Goal: Task Accomplishment & Management: Use online tool/utility

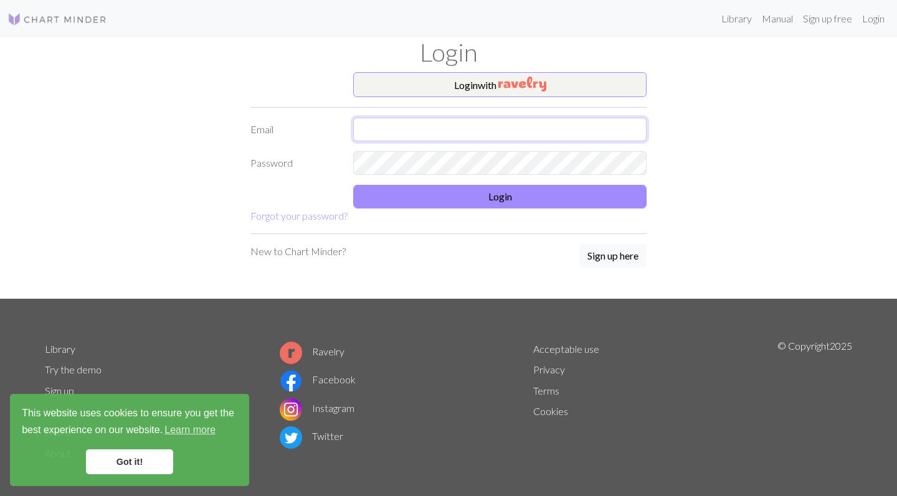
click at [634, 135] on input "text" at bounding box center [499, 130] width 293 height 24
click at [433, 130] on input "text" at bounding box center [499, 130] width 293 height 24
type input "[EMAIL_ADDRESS][DOMAIN_NAME]"
click at [431, 151] on form "Login with Email [EMAIL_ADDRESS][DOMAIN_NAME] Password Login Forgot your passwo…" at bounding box center [448, 147] width 396 height 151
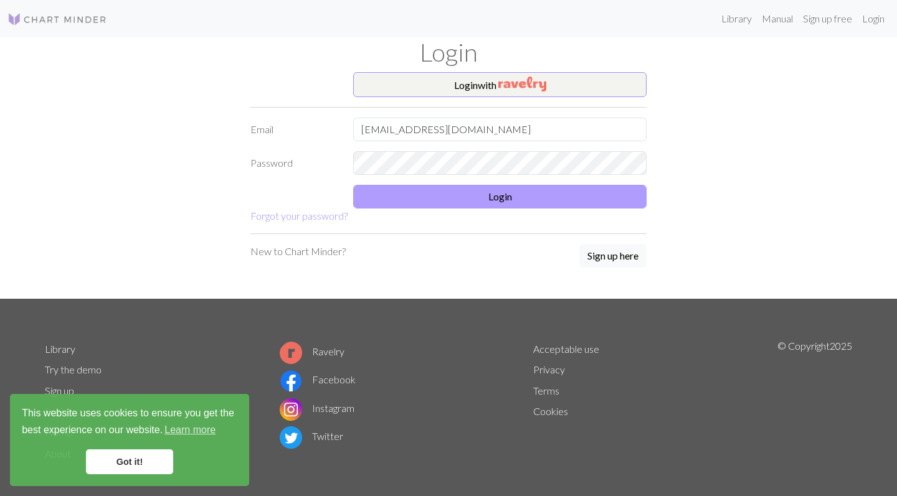
click at [473, 192] on button "Login" at bounding box center [499, 197] width 293 height 24
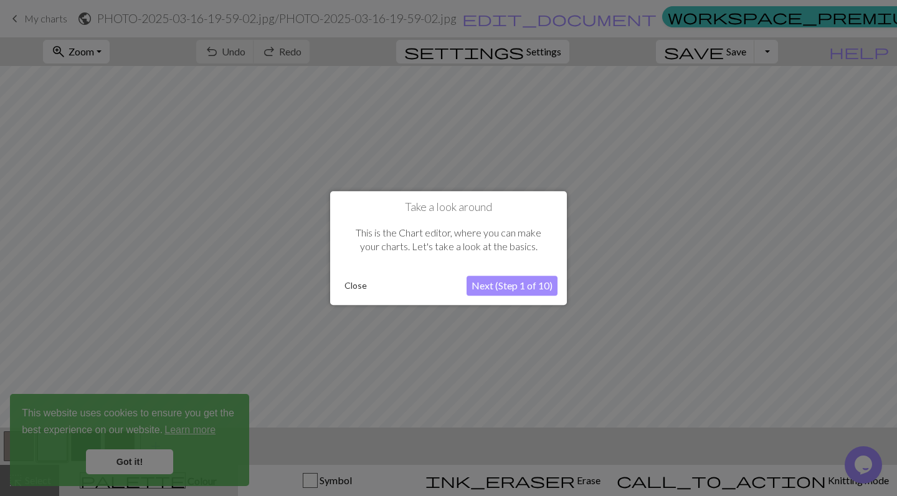
click at [505, 283] on button "Next (Step 1 of 10)" at bounding box center [511, 286] width 91 height 20
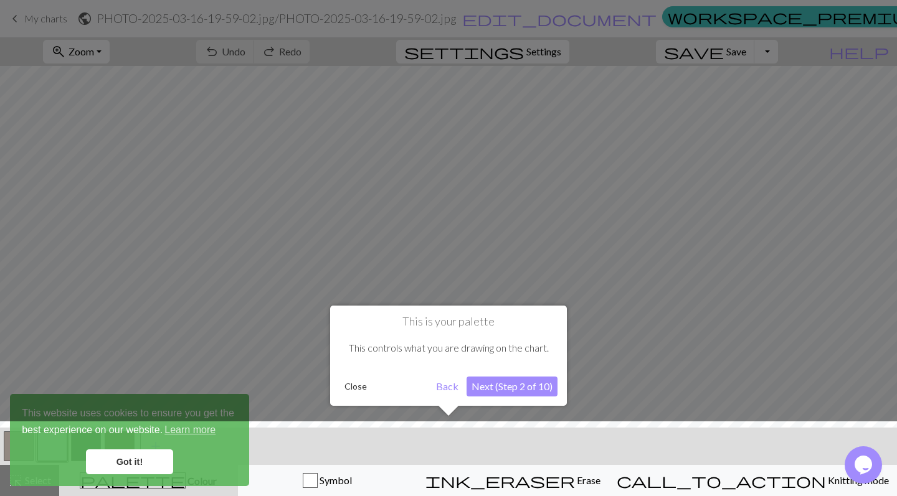
click at [508, 389] on button "Next (Step 2 of 10)" at bounding box center [511, 387] width 91 height 20
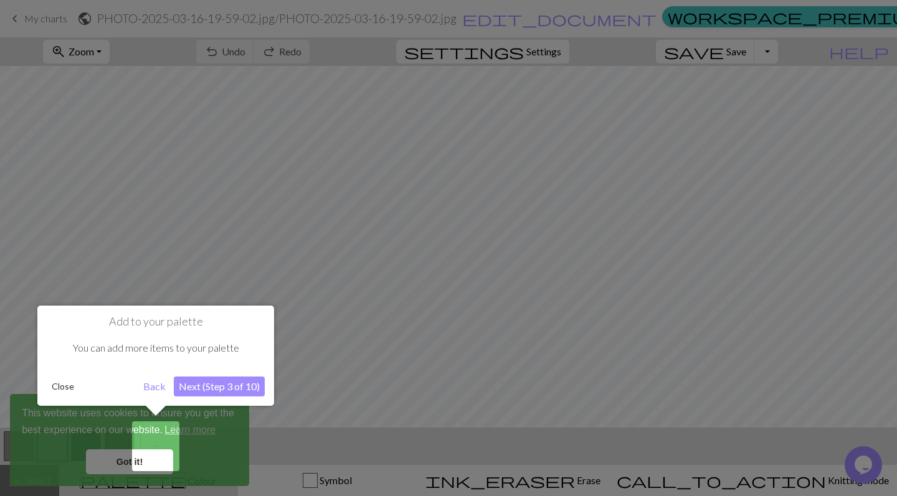
click at [217, 389] on button "Next (Step 3 of 10)" at bounding box center [219, 387] width 91 height 20
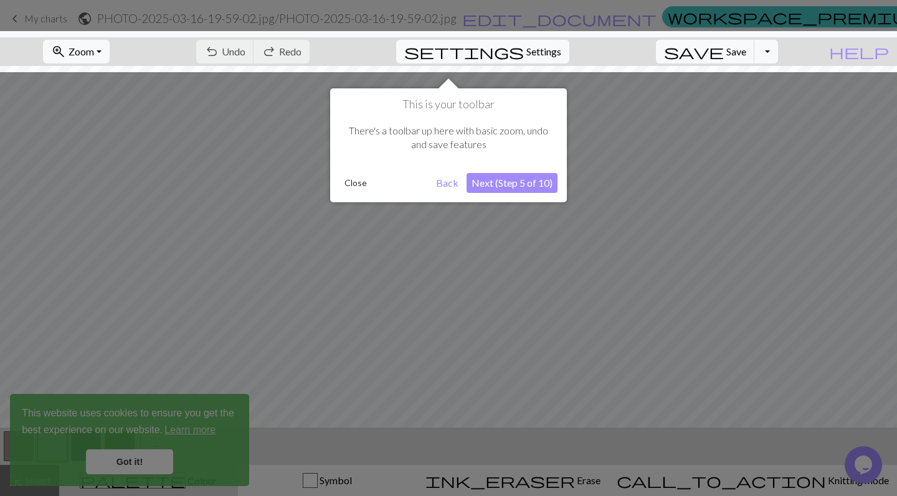
click at [492, 188] on button "Next (Step 5 of 10)" at bounding box center [511, 183] width 91 height 20
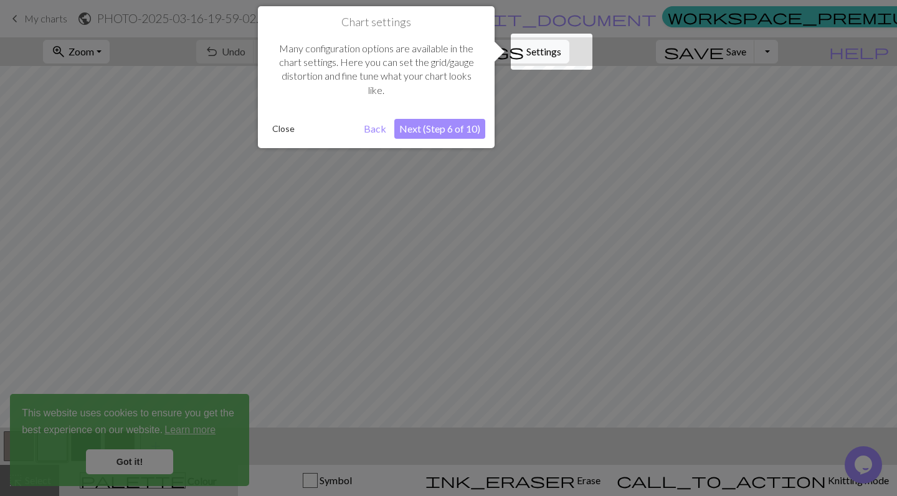
click at [466, 130] on button "Next (Step 6 of 10)" at bounding box center [439, 129] width 91 height 20
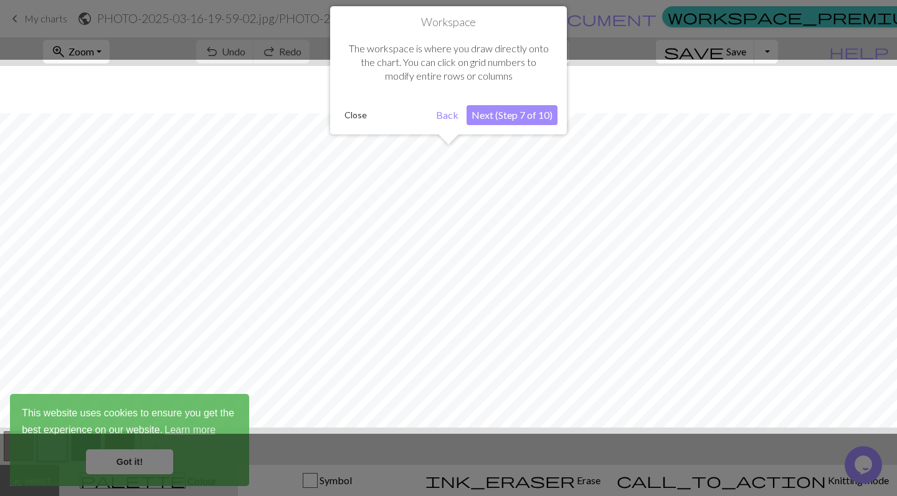
scroll to position [47, 0]
click at [504, 112] on button "Next (Step 7 of 10)" at bounding box center [511, 115] width 91 height 20
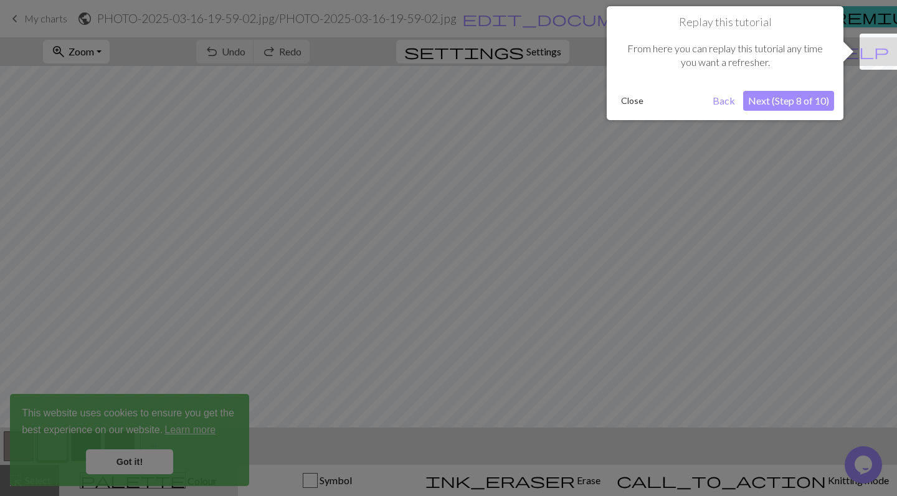
click at [769, 95] on button "Next (Step 8 of 10)" at bounding box center [788, 101] width 91 height 20
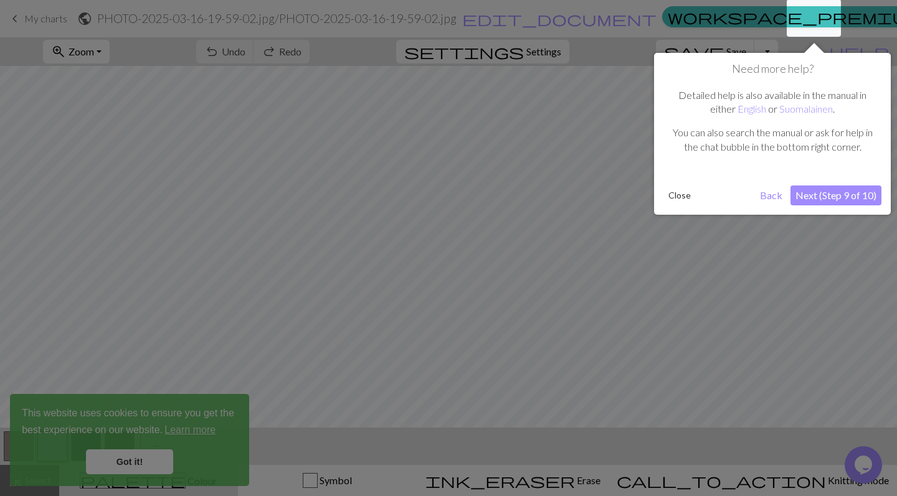
click at [851, 191] on button "Next (Step 9 of 10)" at bounding box center [835, 196] width 91 height 20
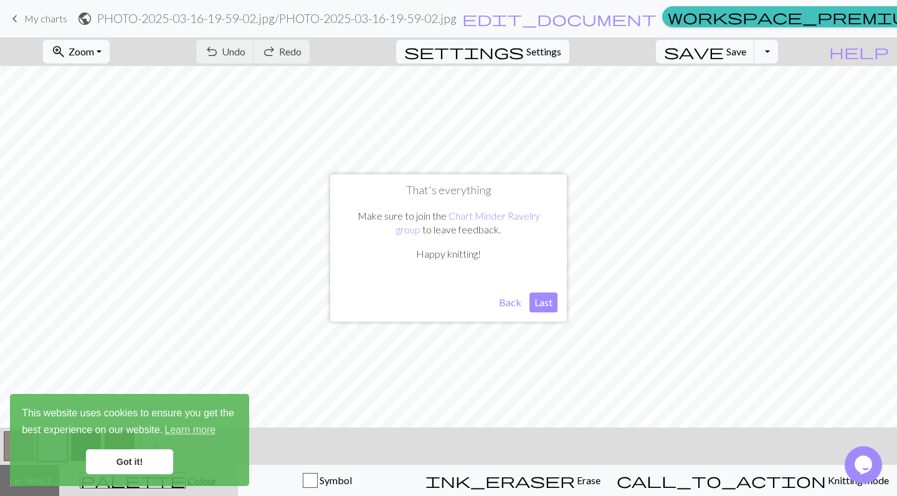
click at [542, 306] on button "Last" at bounding box center [543, 303] width 28 height 20
click at [94, 53] on span "Zoom" at bounding box center [81, 51] width 26 height 12
click at [124, 72] on button "Fit all" at bounding box center [93, 79] width 98 height 20
click at [156, 464] on link "Got it!" at bounding box center [129, 462] width 87 height 25
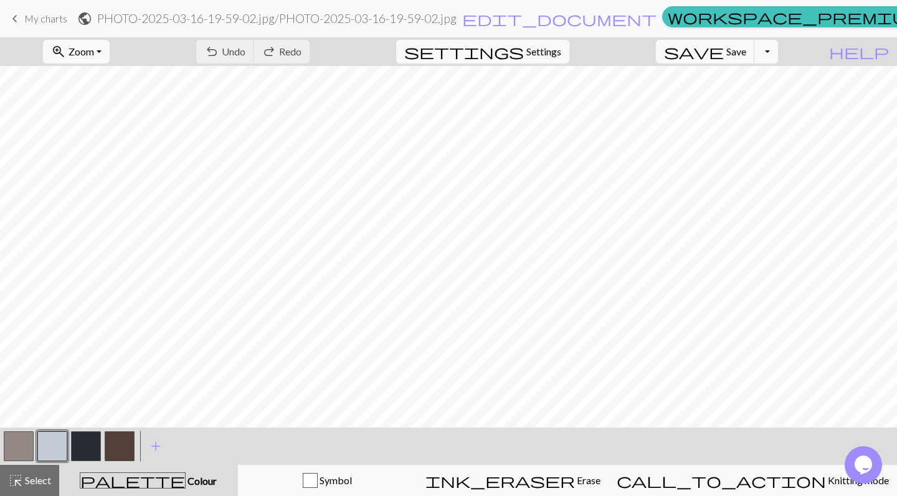
click at [62, 443] on button "button" at bounding box center [52, 446] width 30 height 30
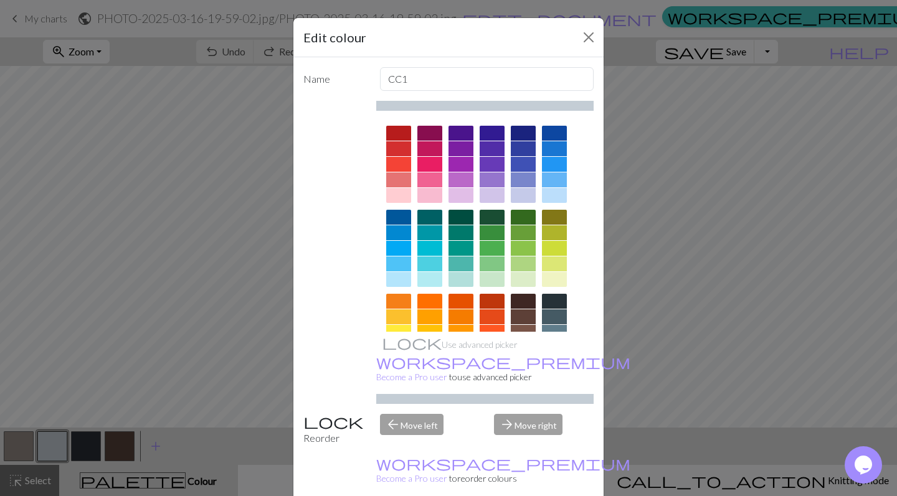
click at [136, 306] on div "Edit colour Name CC1 Use advanced picker workspace_premium Become a Pro user to…" at bounding box center [448, 248] width 897 height 496
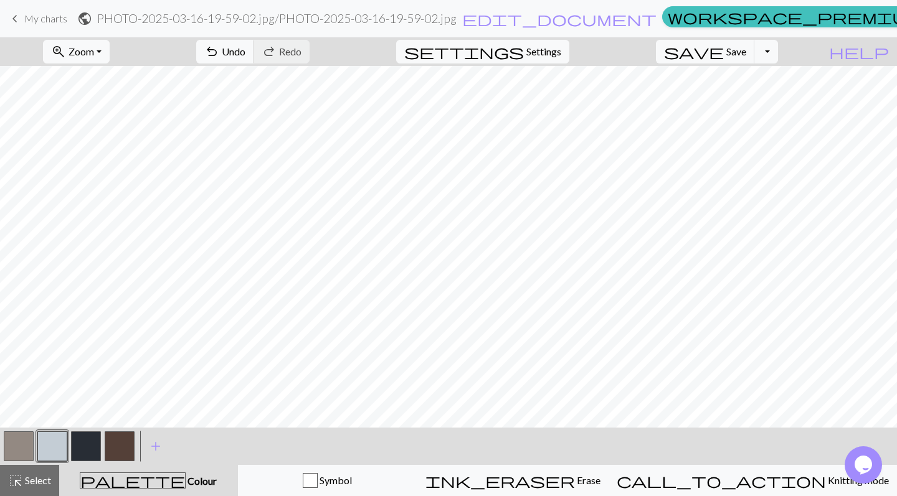
click at [118, 448] on button "button" at bounding box center [120, 446] width 30 height 30
click at [15, 443] on button "button" at bounding box center [19, 446] width 30 height 30
click at [19, 449] on button "button" at bounding box center [19, 446] width 30 height 30
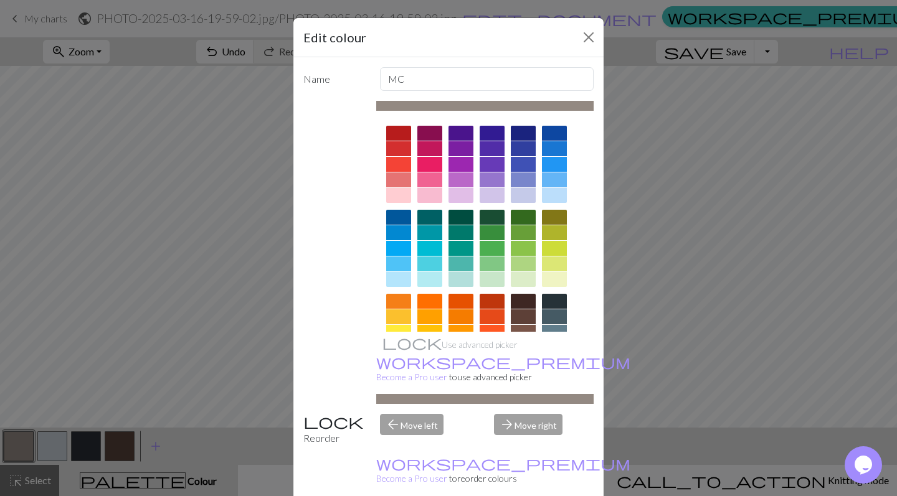
click at [218, 268] on div "Edit colour Name MC Use advanced picker workspace_premium Become a Pro user to …" at bounding box center [448, 248] width 897 height 496
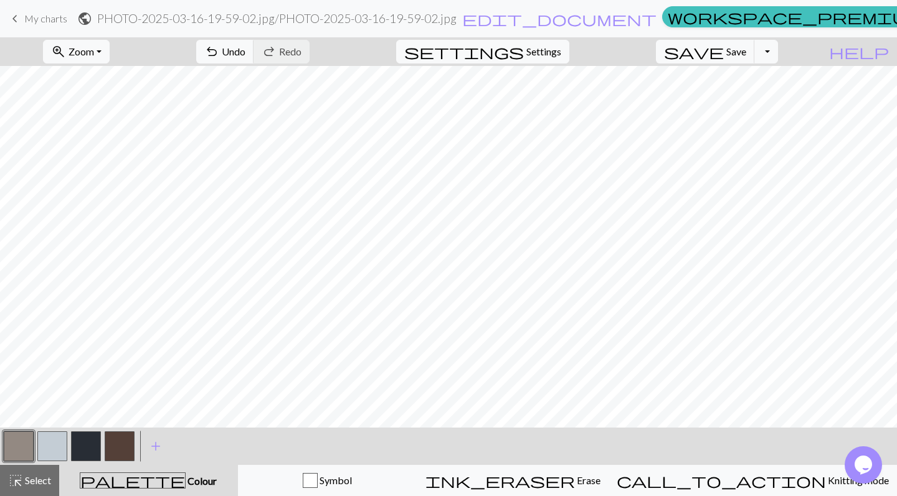
click at [78, 444] on button "button" at bounding box center [86, 446] width 30 height 30
click at [98, 443] on button "button" at bounding box center [86, 446] width 30 height 30
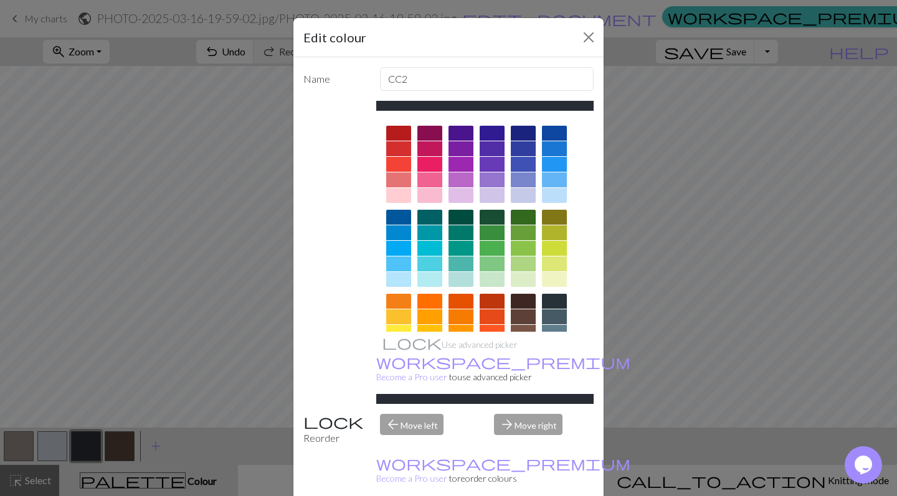
click at [126, 210] on div "Edit colour Name CC2 Use advanced picker workspace_premium Become a Pro user to…" at bounding box center [448, 248] width 897 height 496
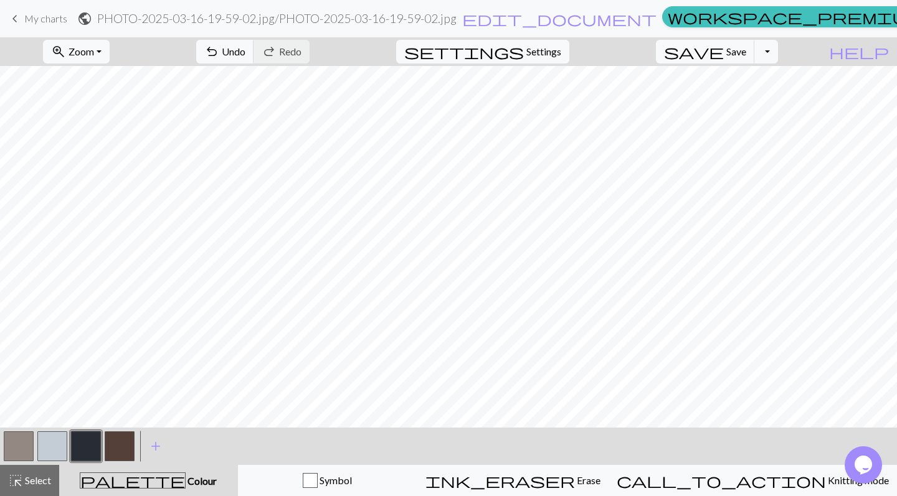
click at [55, 448] on button "button" at bounding box center [52, 446] width 30 height 30
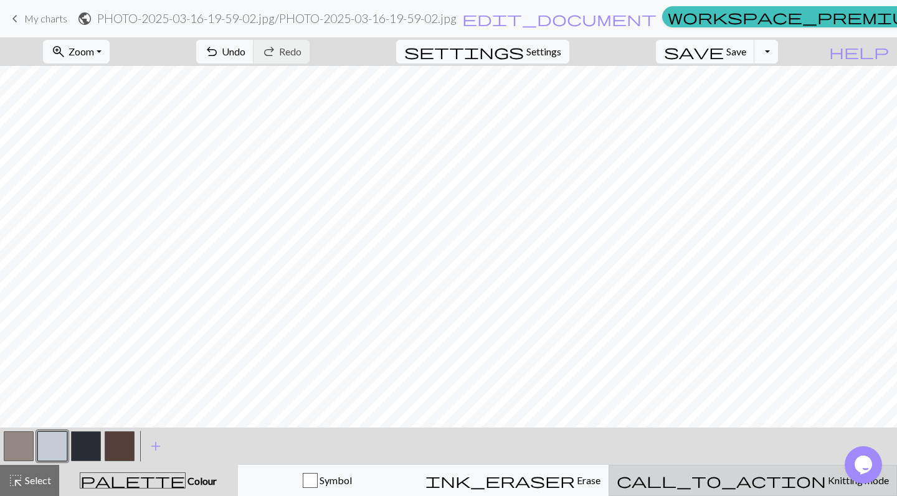
click at [738, 482] on div "call_to_action Knitting mode Knitting mode" at bounding box center [752, 480] width 272 height 15
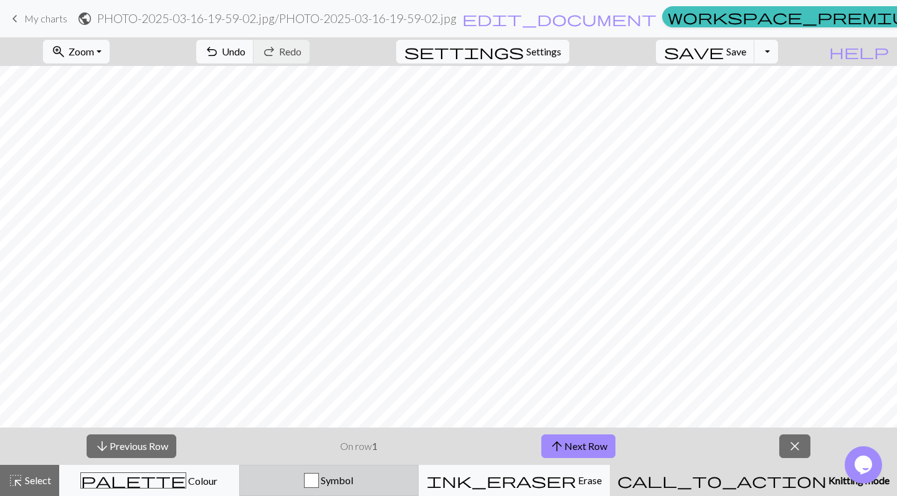
click at [319, 484] on div "button" at bounding box center [311, 480] width 15 height 15
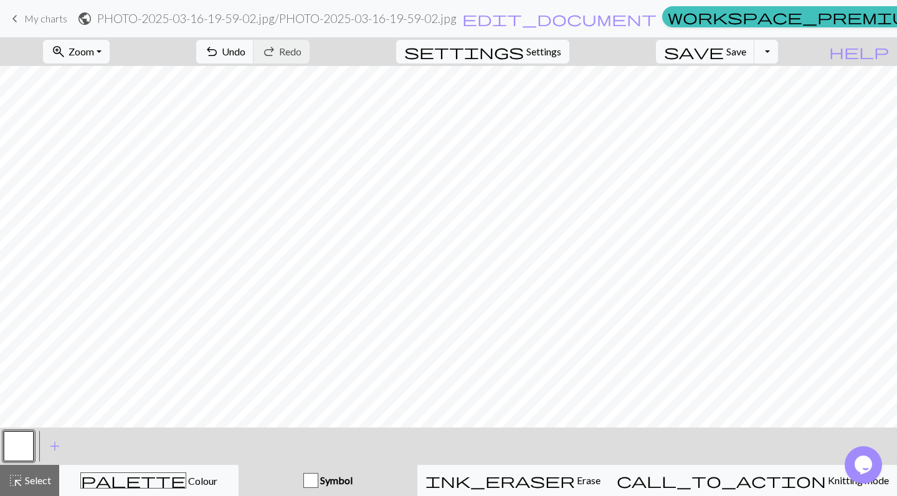
click at [318, 484] on div "button" at bounding box center [310, 480] width 15 height 15
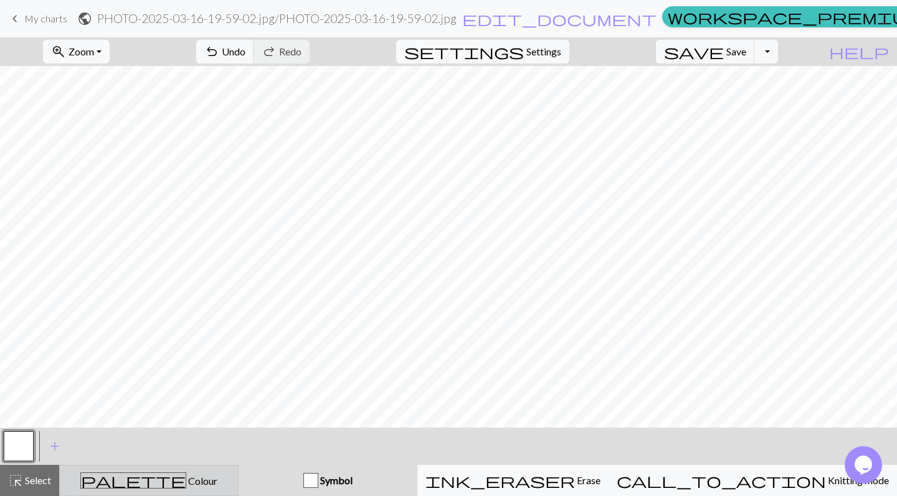
click at [222, 479] on div "palette Colour Colour" at bounding box center [148, 481] width 163 height 16
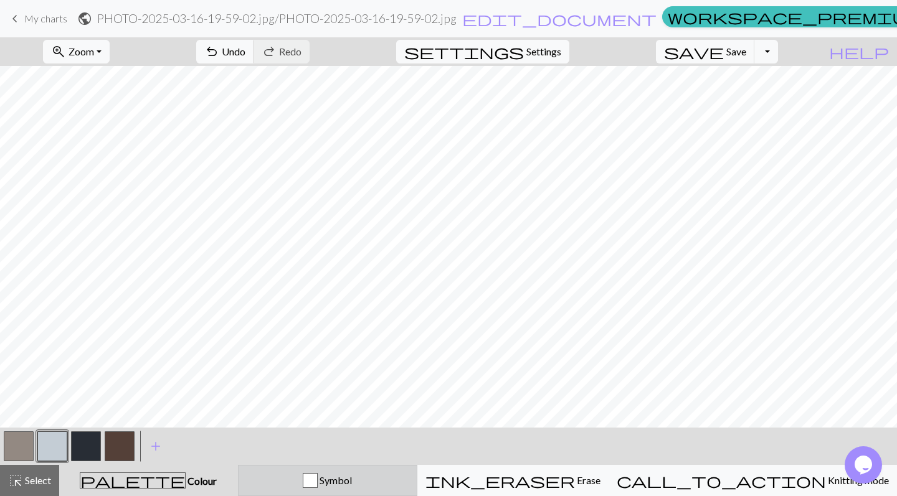
click at [362, 494] on button "Symbol" at bounding box center [327, 480] width 179 height 31
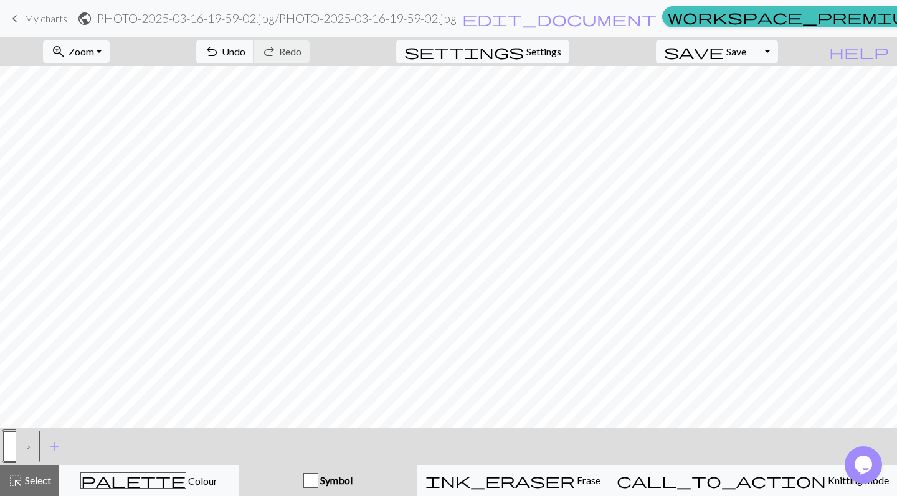
click at [386, 491] on button "Symbol" at bounding box center [327, 480] width 179 height 31
click at [254, 60] on button "undo Undo Undo" at bounding box center [225, 52] width 58 height 24
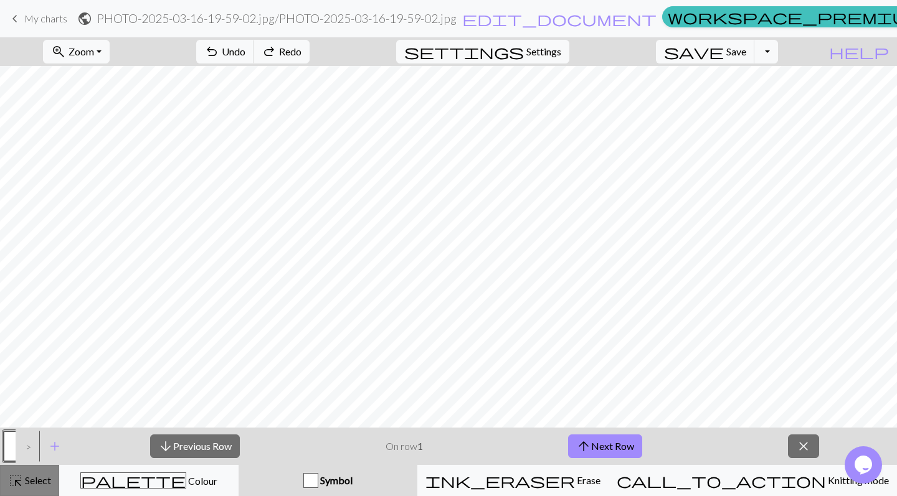
click at [44, 490] on button "highlight_alt Select Select" at bounding box center [29, 480] width 59 height 31
click at [599, 450] on button "arrow_upward Next Row" at bounding box center [605, 447] width 74 height 24
click at [222, 436] on button "arrow_downward Previous Row" at bounding box center [195, 447] width 90 height 24
click at [544, 58] on span "Settings" at bounding box center [543, 51] width 35 height 15
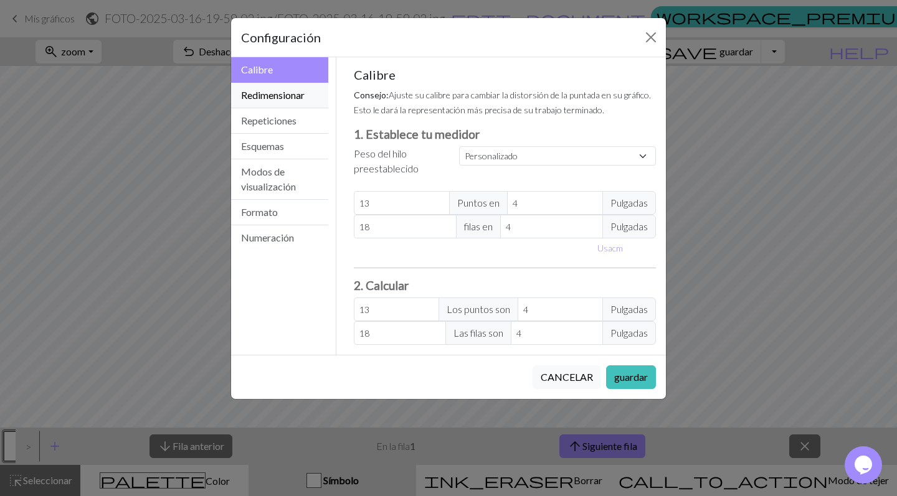
click at [276, 100] on button "Redimensionar" at bounding box center [279, 96] width 97 height 26
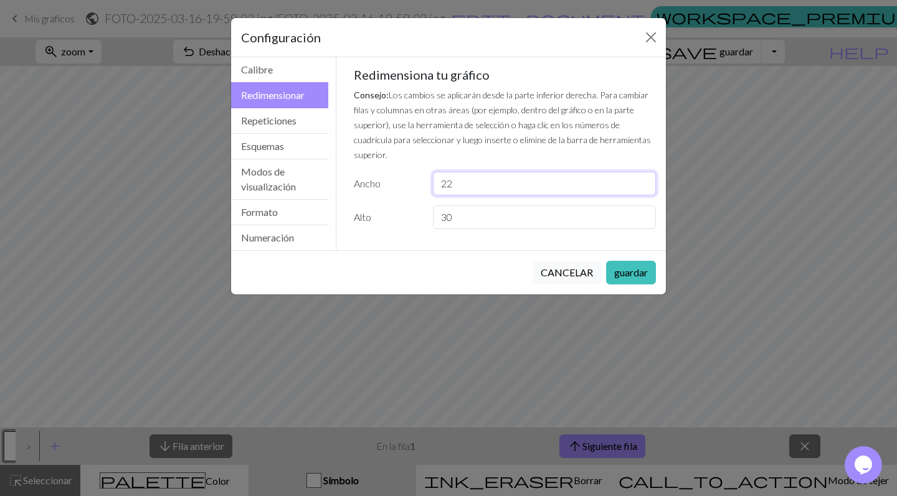
click at [481, 176] on input "22" at bounding box center [544, 184] width 223 height 24
type input "2"
type input "32"
click at [497, 215] on div "Calibre Consejo: Ajuste su calibre para cambiar la distorsión de la puntada en …" at bounding box center [505, 153] width 323 height 192
click at [497, 205] on input "30" at bounding box center [544, 217] width 223 height 24
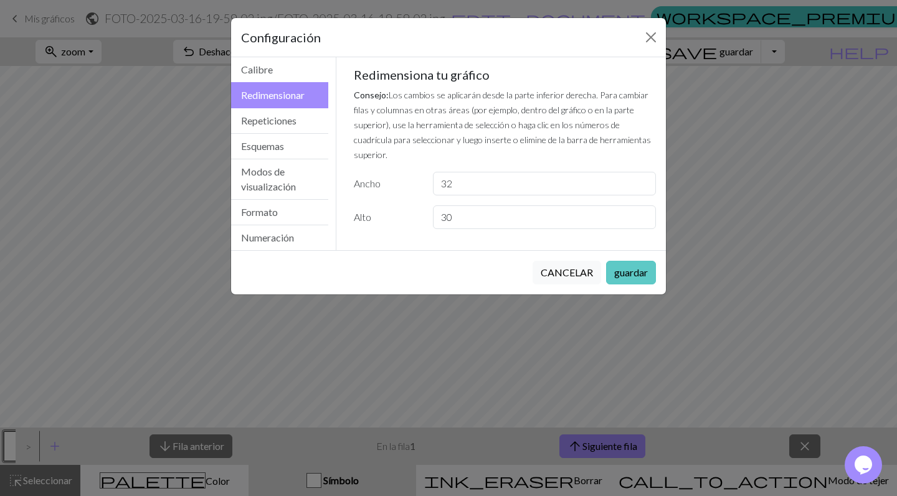
click at [640, 274] on button "guardar" at bounding box center [631, 273] width 50 height 24
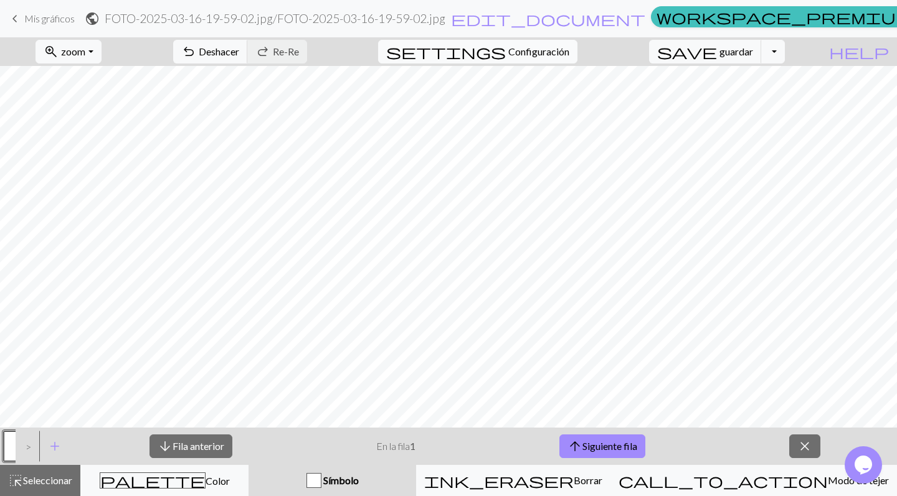
click at [523, 54] on button "settings Configuración" at bounding box center [477, 52] width 199 height 24
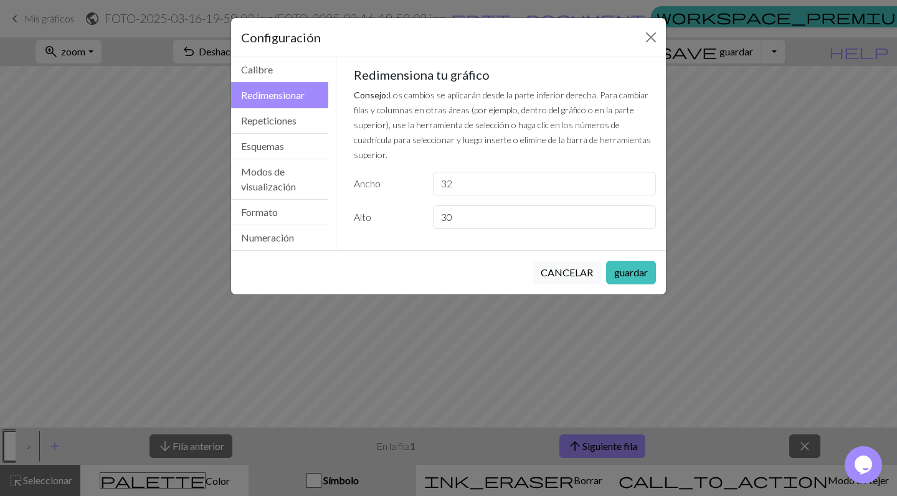
click at [515, 218] on div "Gauge Tip: Set your gauge to change the stitch distortion in your chart. This w…" at bounding box center [505, 153] width 323 height 192
click at [516, 205] on input "30" at bounding box center [544, 217] width 223 height 24
type input "3"
type input "40"
click at [641, 276] on button "guardar" at bounding box center [631, 273] width 50 height 24
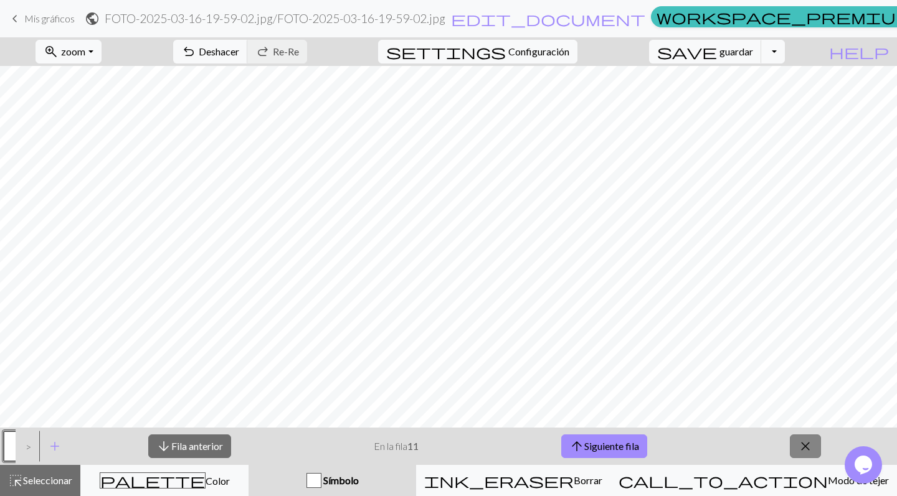
click at [805, 439] on span "close" at bounding box center [805, 446] width 15 height 17
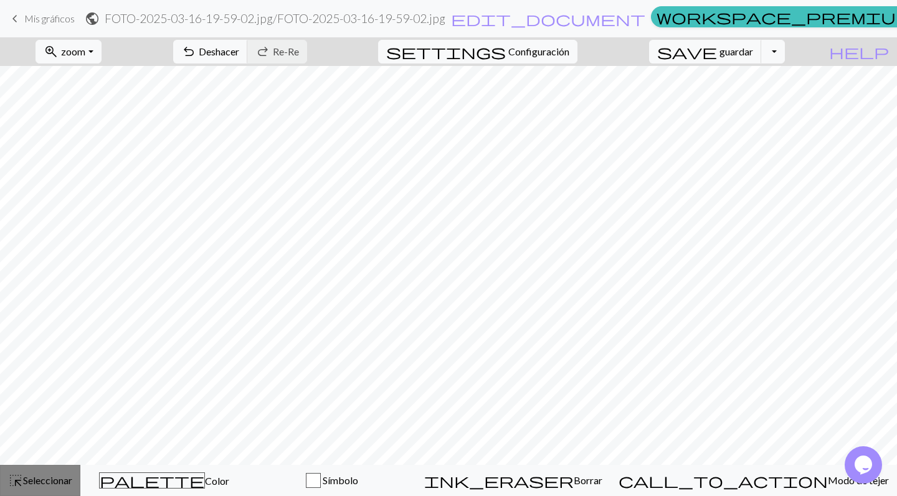
click at [14, 496] on button "highlight_alt Seleccionar Seleccionar" at bounding box center [40, 480] width 80 height 31
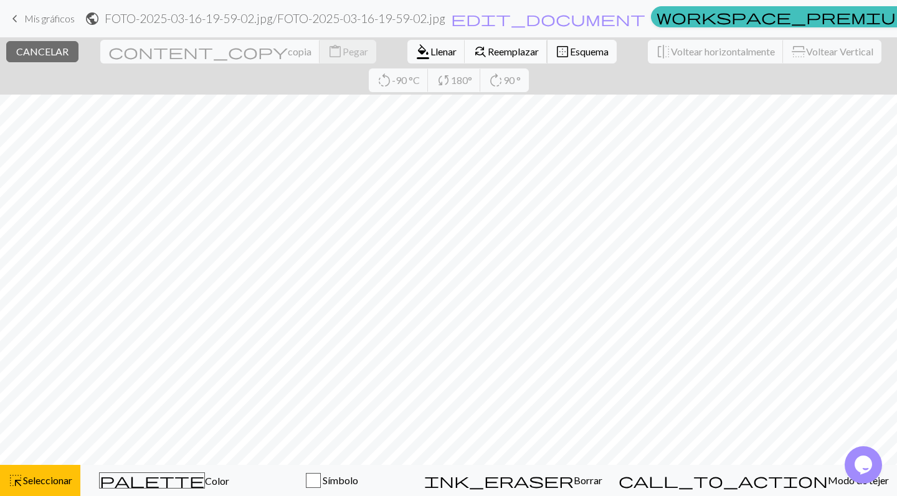
click at [488, 48] on span "Reemplazar" at bounding box center [513, 51] width 51 height 12
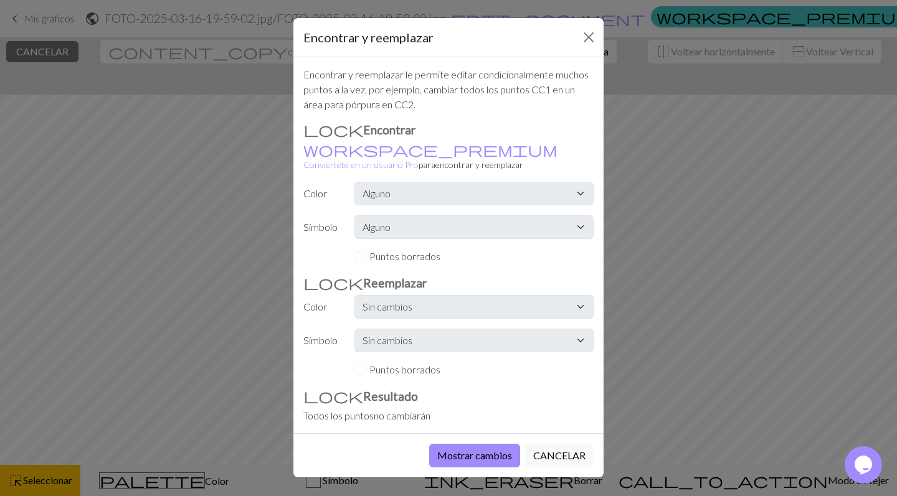
click at [191, 146] on div "Encontrar y reemplazar Encontrar y reemplazar le permite editar condicionalment…" at bounding box center [448, 248] width 897 height 496
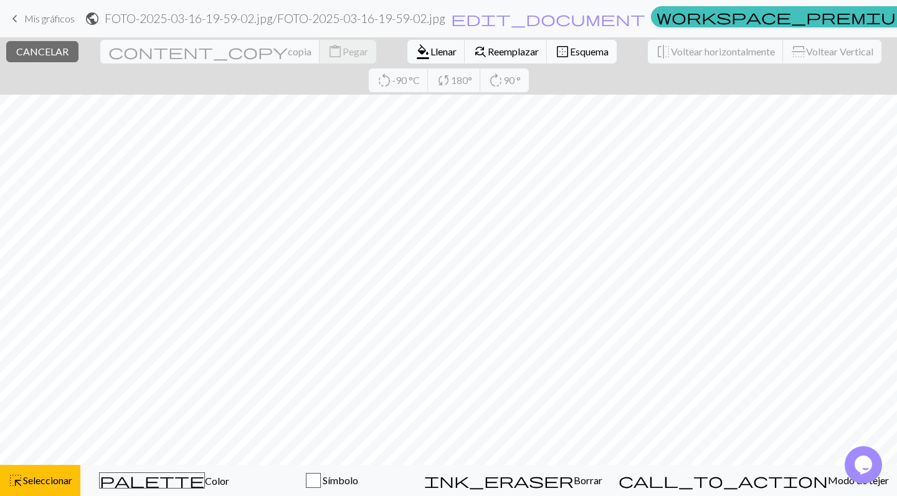
click at [570, 47] on span "Esquema" at bounding box center [589, 51] width 39 height 12
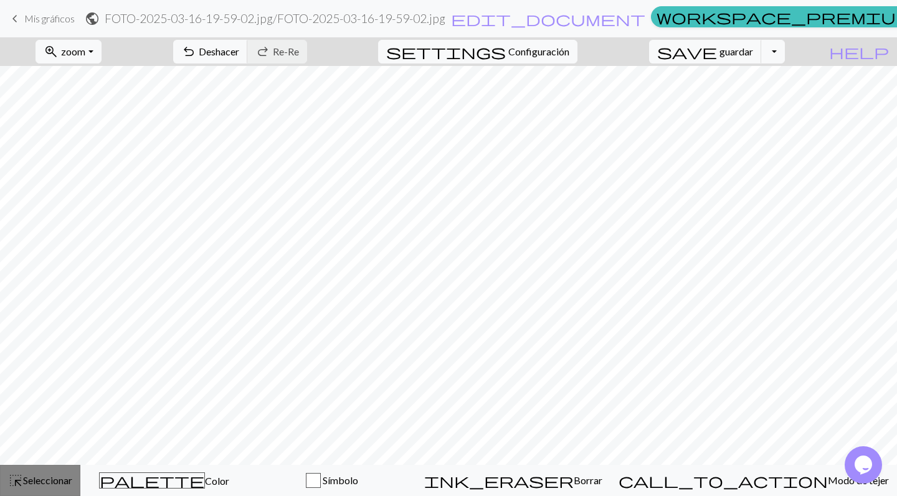
click at [39, 489] on button "highlight_alt Seleccionar Seleccionar" at bounding box center [40, 480] width 80 height 31
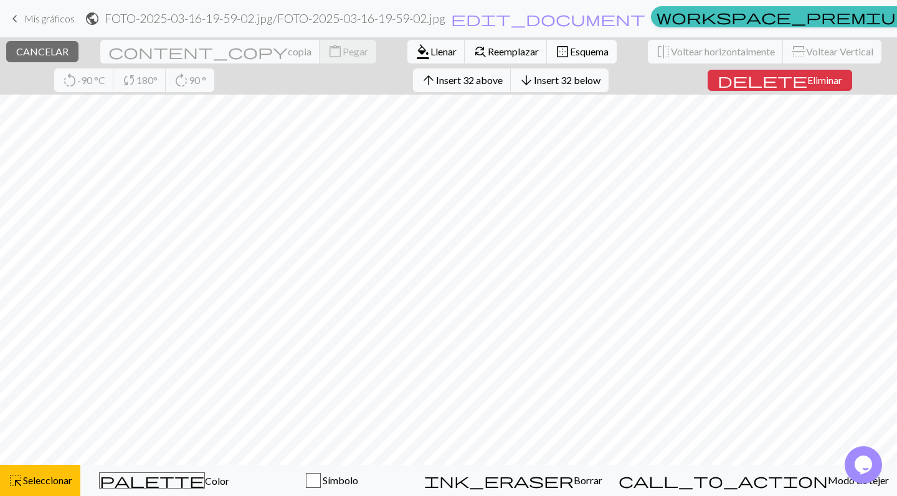
click at [570, 45] on span "Esquema" at bounding box center [589, 51] width 39 height 12
click at [65, 491] on button "highlight_alt Seleccionar Seleccionar" at bounding box center [40, 480] width 80 height 31
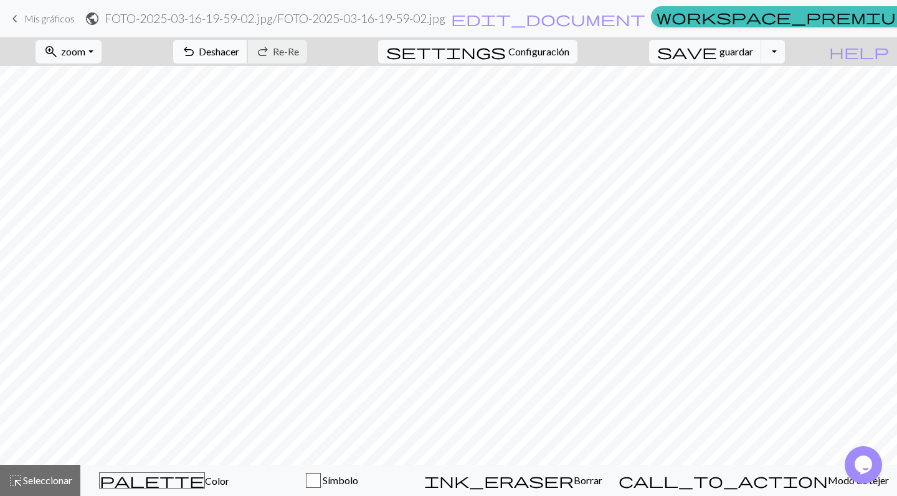
click at [239, 52] on span "Deshacer" at bounding box center [219, 51] width 40 height 12
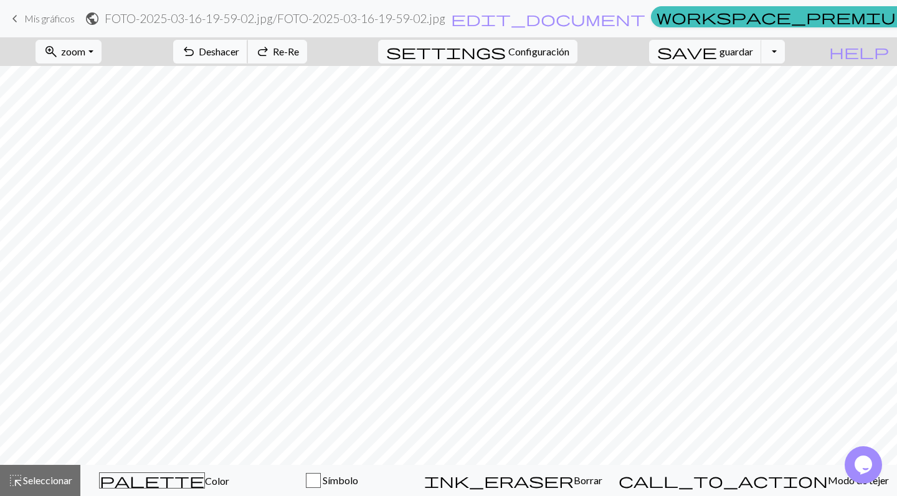
click at [239, 52] on span "Deshacer" at bounding box center [219, 51] width 40 height 12
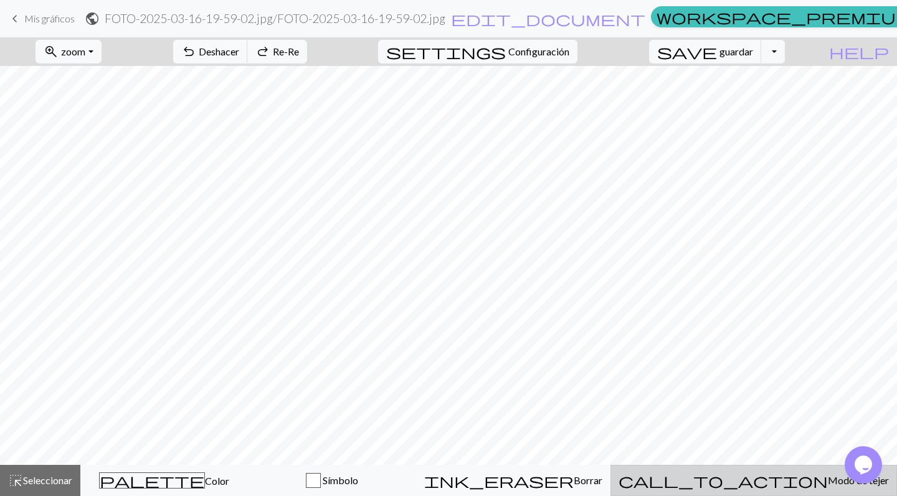
click at [836, 496] on button "call_to_action Modo de tejer Modo de tejer" at bounding box center [753, 480] width 286 height 31
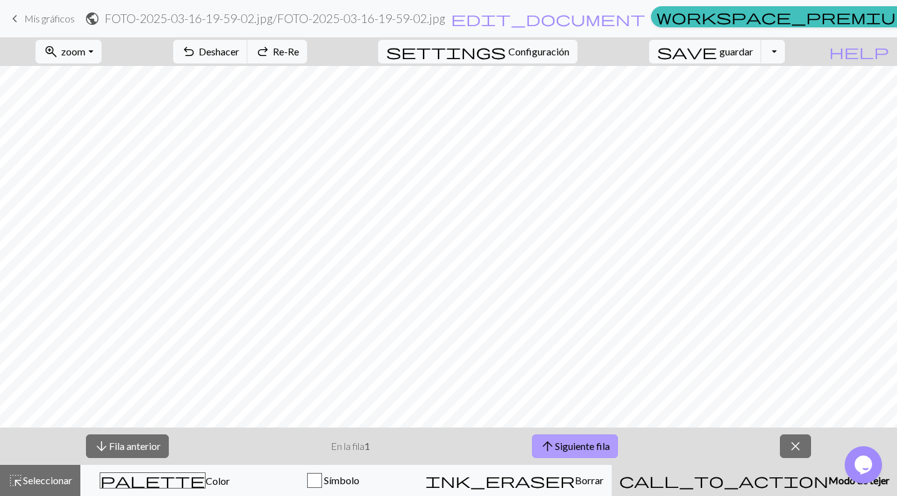
click at [566, 441] on button "arrow_upward Siguiente fila" at bounding box center [575, 447] width 86 height 24
click at [4, 478] on button "highlight_alt Seleccionar Seleccionar" at bounding box center [40, 480] width 80 height 31
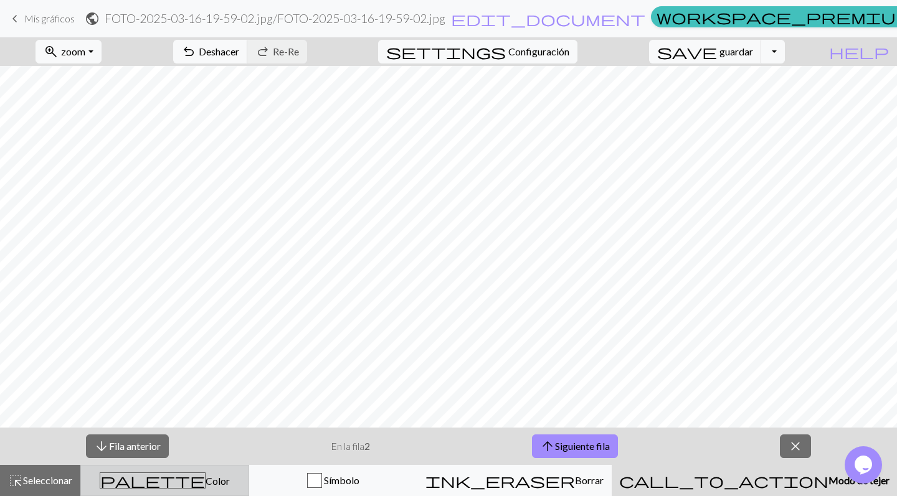
click at [128, 491] on button "palette Color Color" at bounding box center [164, 480] width 169 height 31
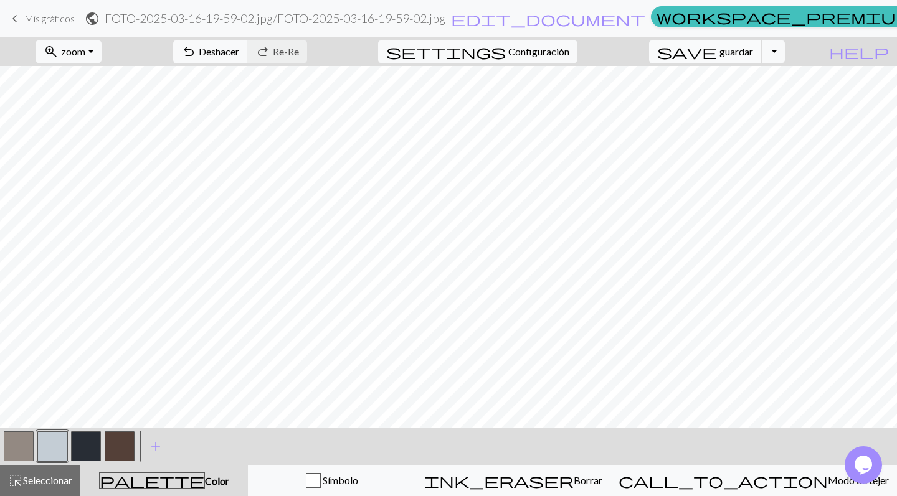
click at [753, 53] on span "guardar" at bounding box center [736, 51] width 34 height 12
click at [794, 59] on div "save guardar Save Menú desplegable file_copy Save a copy save_alt Download" at bounding box center [716, 51] width 154 height 29
click at [784, 59] on button "Menú desplegable" at bounding box center [773, 52] width 24 height 24
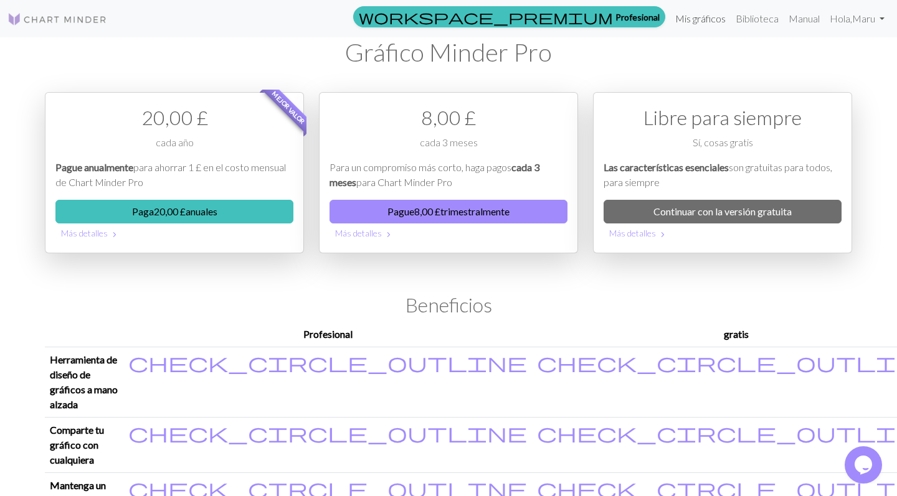
click at [695, 16] on link "Mis gráficos" at bounding box center [700, 18] width 60 height 25
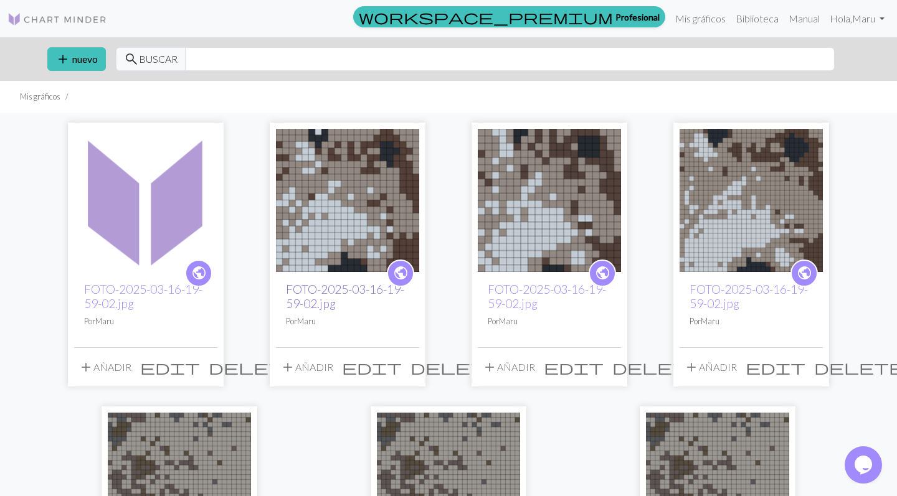
click at [344, 286] on link "FOTO-2025-03-16-19-59-02.jpg" at bounding box center [345, 296] width 118 height 29
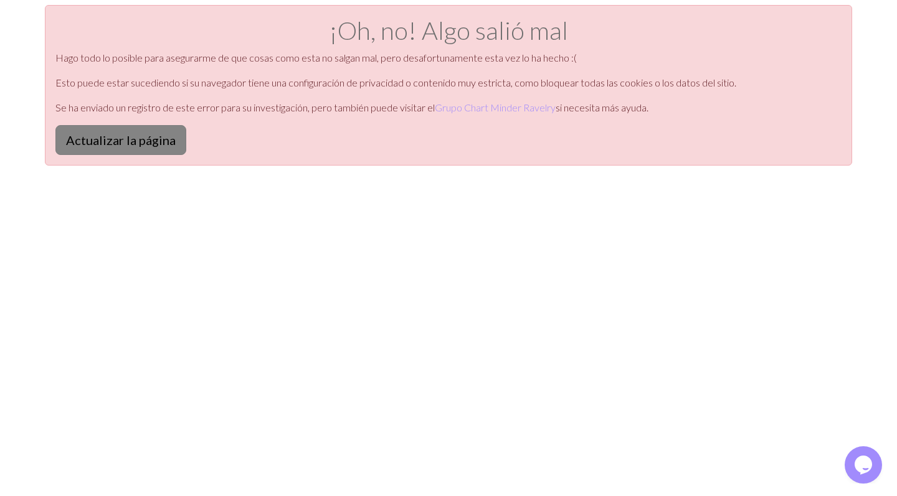
click at [142, 133] on button "Actualizar la página" at bounding box center [120, 140] width 131 height 30
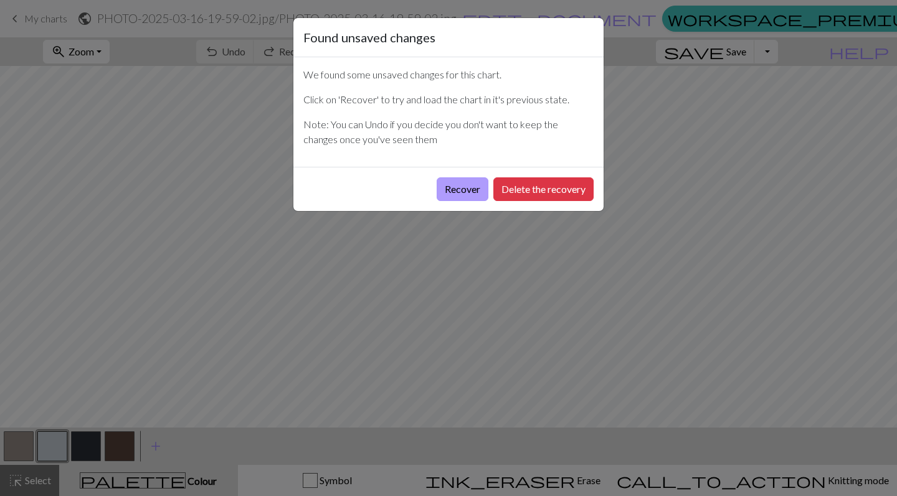
click at [472, 193] on button "Recover" at bounding box center [462, 189] width 52 height 24
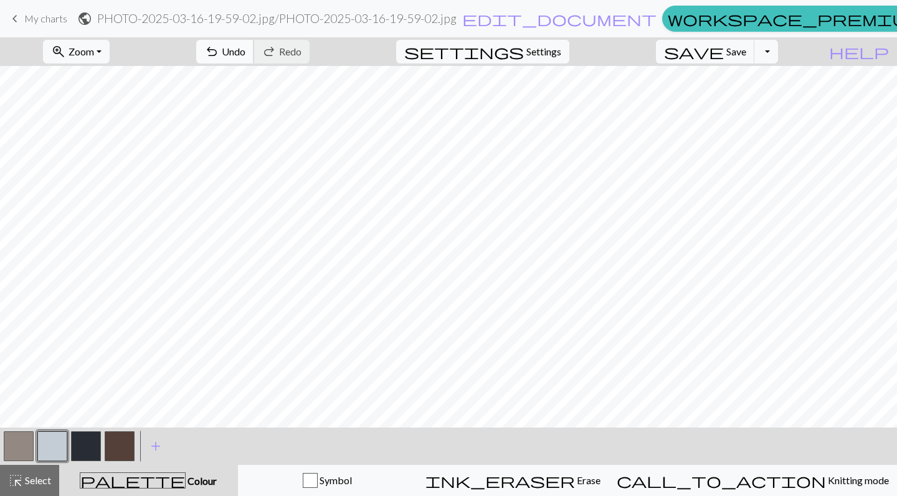
click at [245, 50] on span "Undo" at bounding box center [234, 51] width 24 height 12
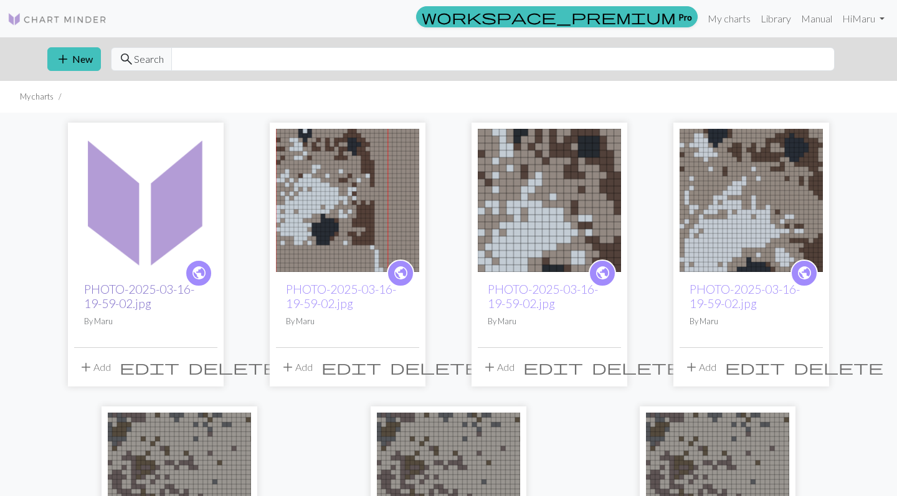
click at [163, 292] on link "PHOTO-2025-03-16-19-59-02.jpg" at bounding box center [139, 296] width 110 height 29
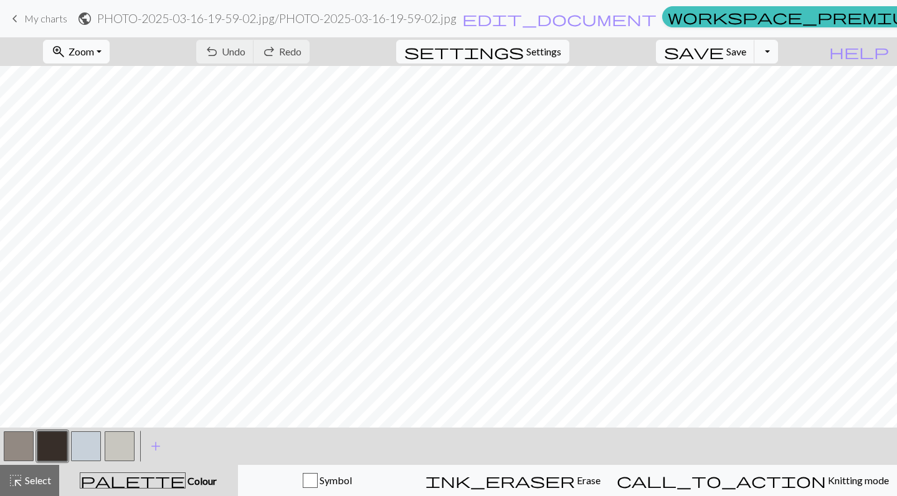
click at [110, 42] on button "zoom_in Zoom Zoom" at bounding box center [76, 52] width 67 height 24
click at [123, 78] on button "Fit all" at bounding box center [93, 79] width 98 height 20
click at [88, 445] on button "button" at bounding box center [86, 446] width 30 height 30
click at [20, 21] on span "keyboard_arrow_left" at bounding box center [14, 18] width 15 height 17
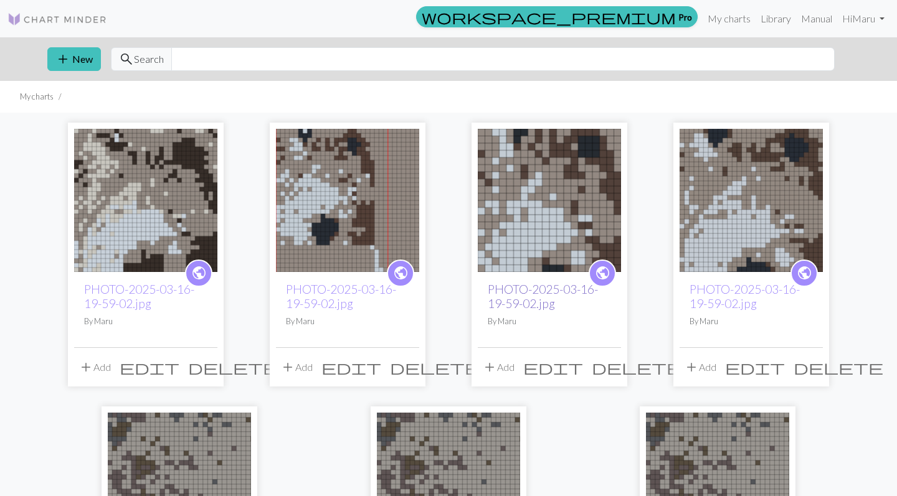
click at [540, 293] on link "PHOTO-2025-03-16-19-59-02.jpg" at bounding box center [543, 296] width 110 height 29
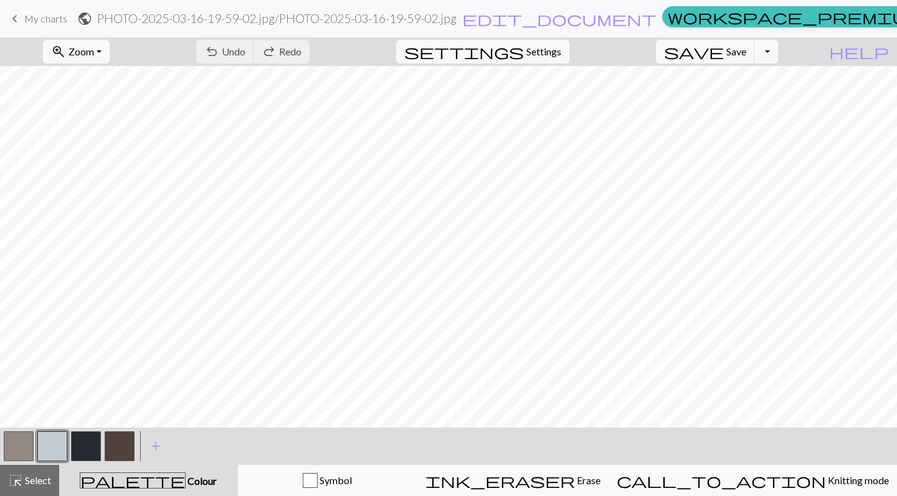
click at [22, 21] on link "keyboard_arrow_left My charts" at bounding box center [37, 18] width 60 height 21
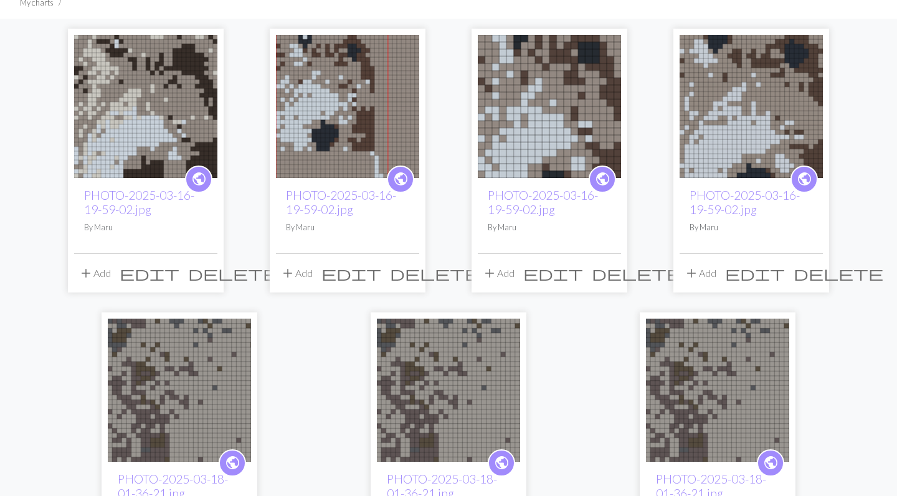
scroll to position [90, 0]
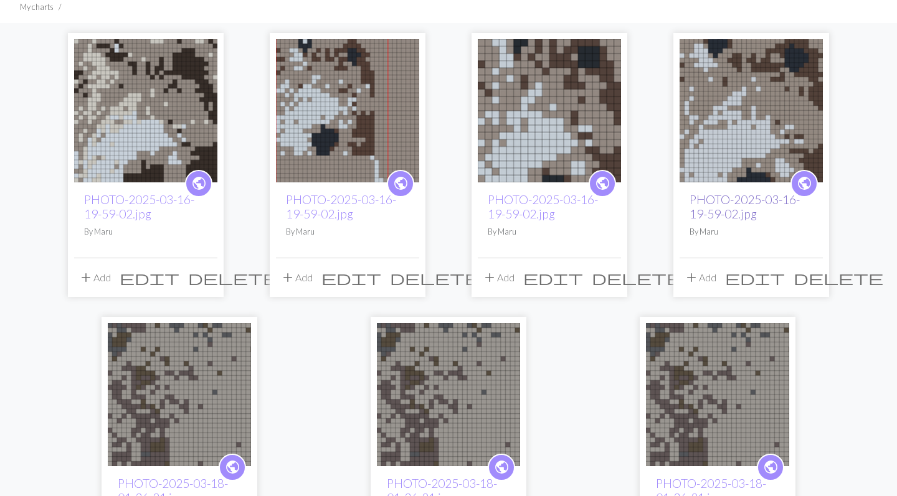
click at [731, 214] on link "PHOTO-2025-03-16-19-59-02.jpg" at bounding box center [744, 206] width 110 height 29
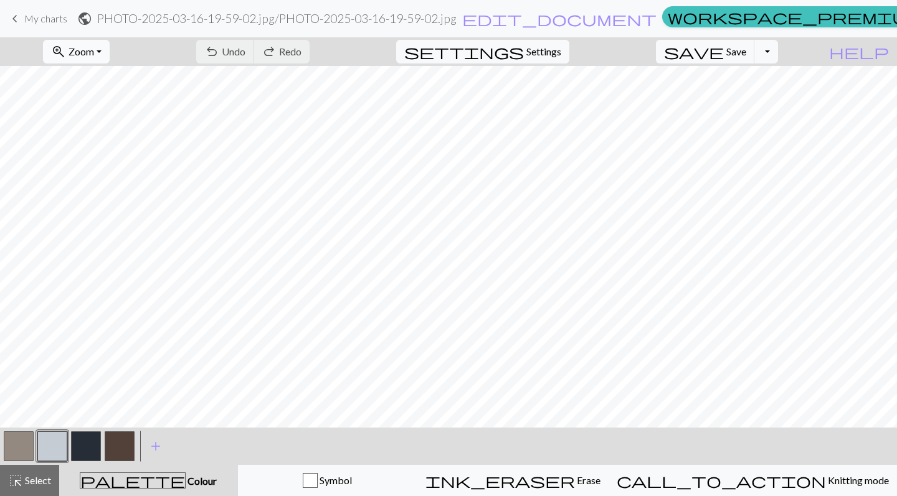
click at [94, 54] on span "Zoom" at bounding box center [81, 51] width 26 height 12
click at [120, 75] on button "Fit all" at bounding box center [93, 79] width 98 height 20
click at [15, 450] on button "button" at bounding box center [19, 446] width 30 height 30
click at [124, 447] on button "button" at bounding box center [120, 446] width 30 height 30
click at [101, 443] on div at bounding box center [86, 447] width 34 height 34
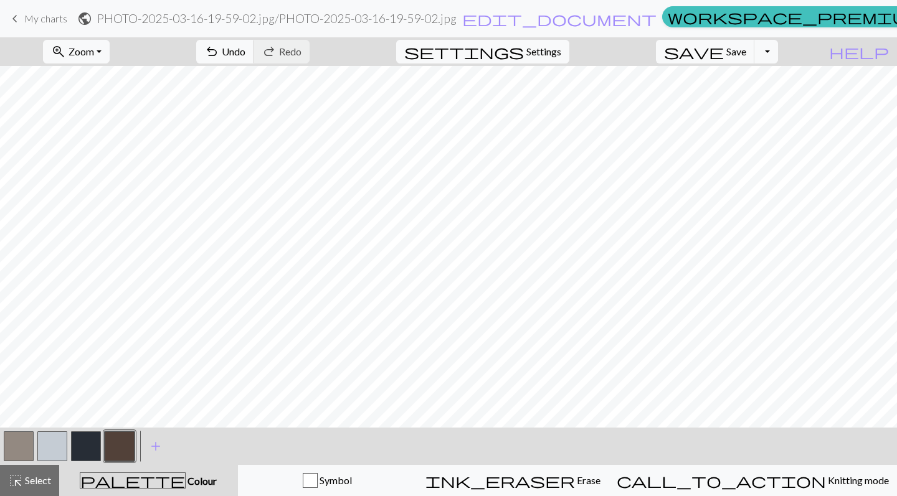
click at [87, 446] on button "button" at bounding box center [86, 446] width 30 height 30
click at [21, 451] on button "button" at bounding box center [19, 446] width 30 height 30
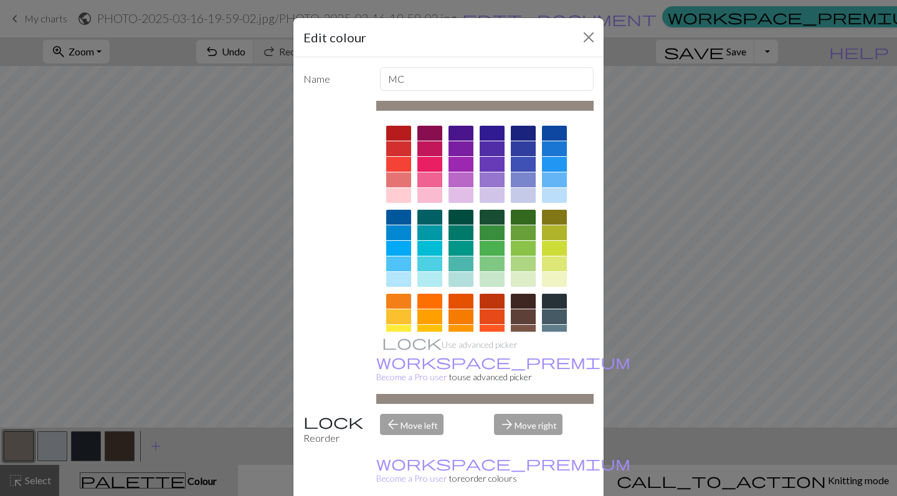
click at [141, 185] on div "Edit colour Name MC Use advanced picker workspace_premium Become a Pro user to …" at bounding box center [448, 248] width 897 height 496
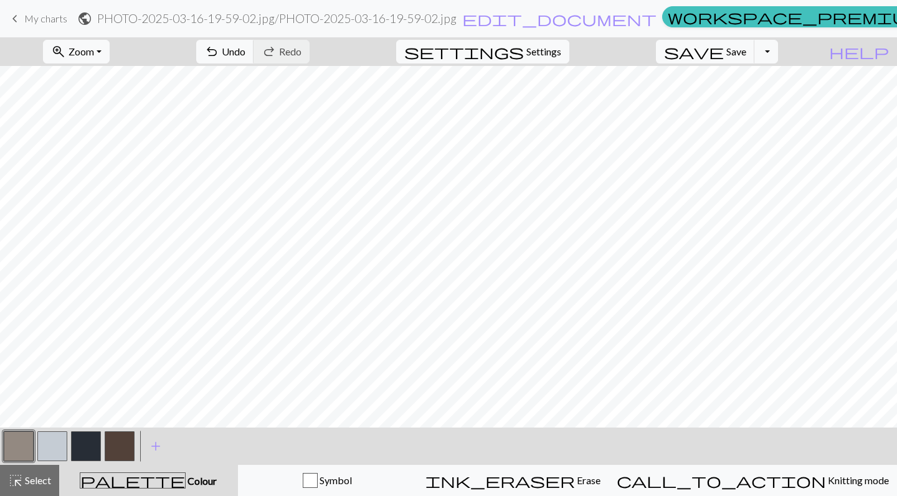
click at [116, 447] on button "button" at bounding box center [120, 446] width 30 height 30
click at [57, 435] on button "button" at bounding box center [52, 446] width 30 height 30
click at [6, 451] on button "button" at bounding box center [19, 446] width 30 height 30
click at [44, 444] on button "button" at bounding box center [52, 446] width 30 height 30
click at [4, 434] on button "button" at bounding box center [19, 446] width 30 height 30
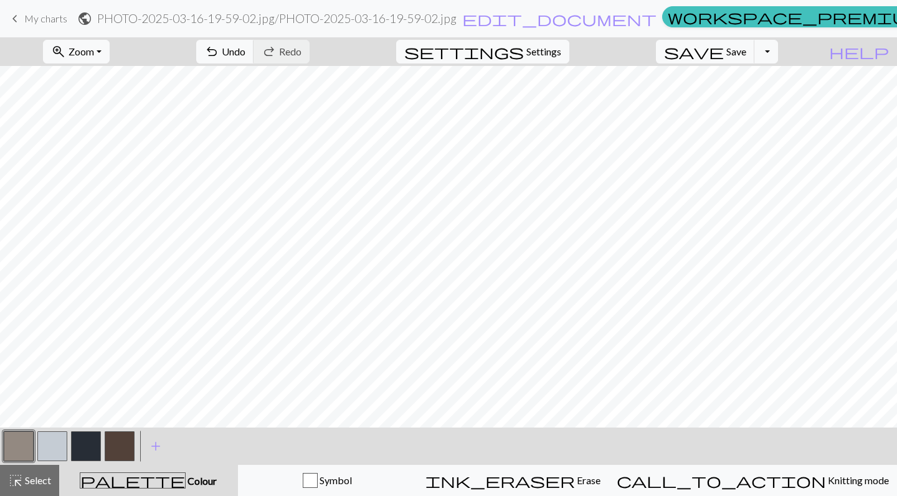
click at [54, 454] on button "button" at bounding box center [52, 446] width 30 height 30
click at [124, 443] on button "button" at bounding box center [120, 446] width 30 height 30
click at [17, 460] on button "button" at bounding box center [19, 446] width 30 height 30
click at [121, 441] on button "button" at bounding box center [120, 446] width 30 height 30
click at [57, 441] on button "button" at bounding box center [52, 446] width 30 height 30
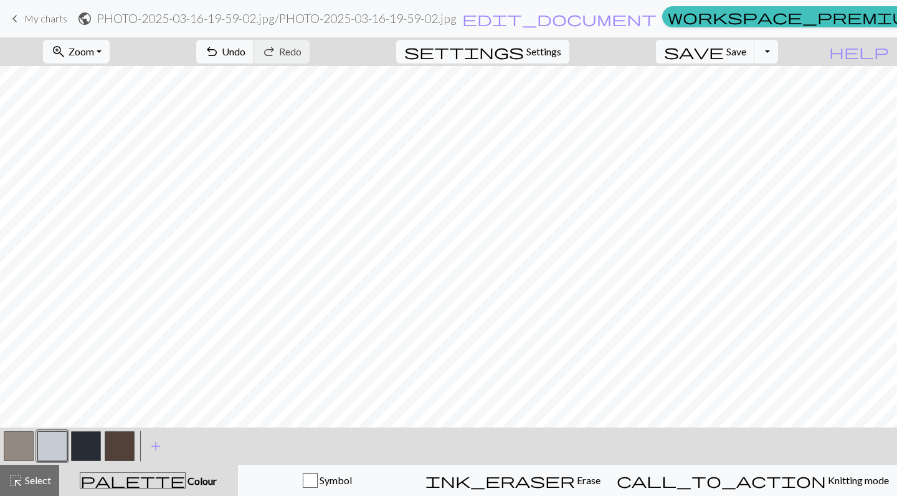
click at [128, 439] on button "button" at bounding box center [120, 446] width 30 height 30
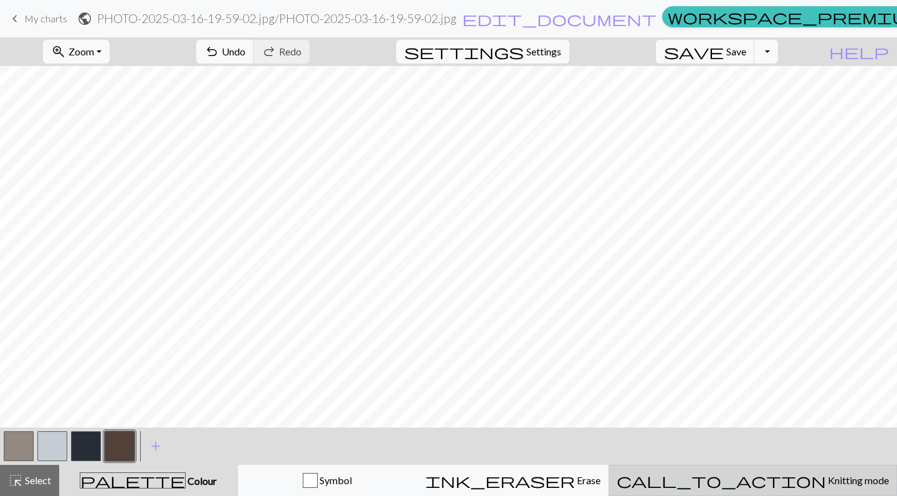
click at [826, 476] on span "Knitting mode" at bounding box center [857, 480] width 63 height 12
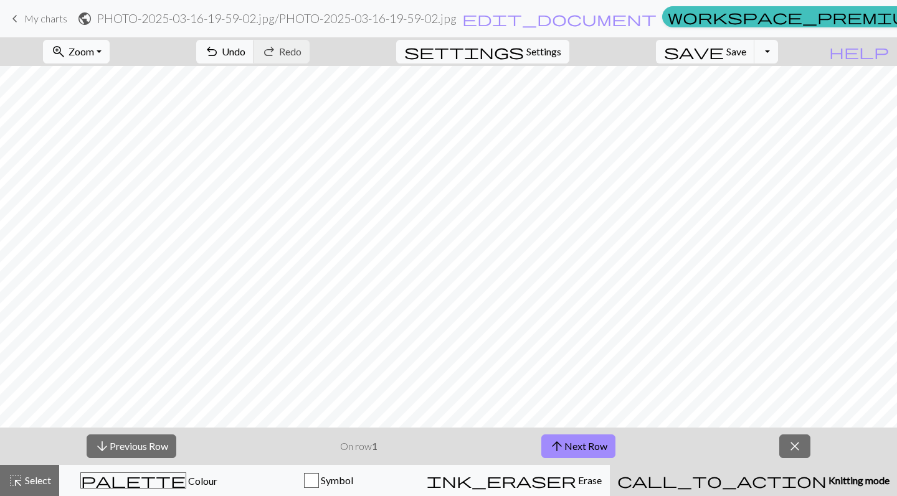
click at [110, 48] on button "zoom_in Zoom Zoom" at bounding box center [76, 52] width 67 height 24
click at [125, 100] on button "Fit width" at bounding box center [93, 99] width 98 height 20
click at [560, 444] on span "arrow_upward" at bounding box center [556, 446] width 15 height 17
click at [573, 453] on button "arrow_upward Next Row" at bounding box center [578, 447] width 74 height 24
